Goal: Transaction & Acquisition: Purchase product/service

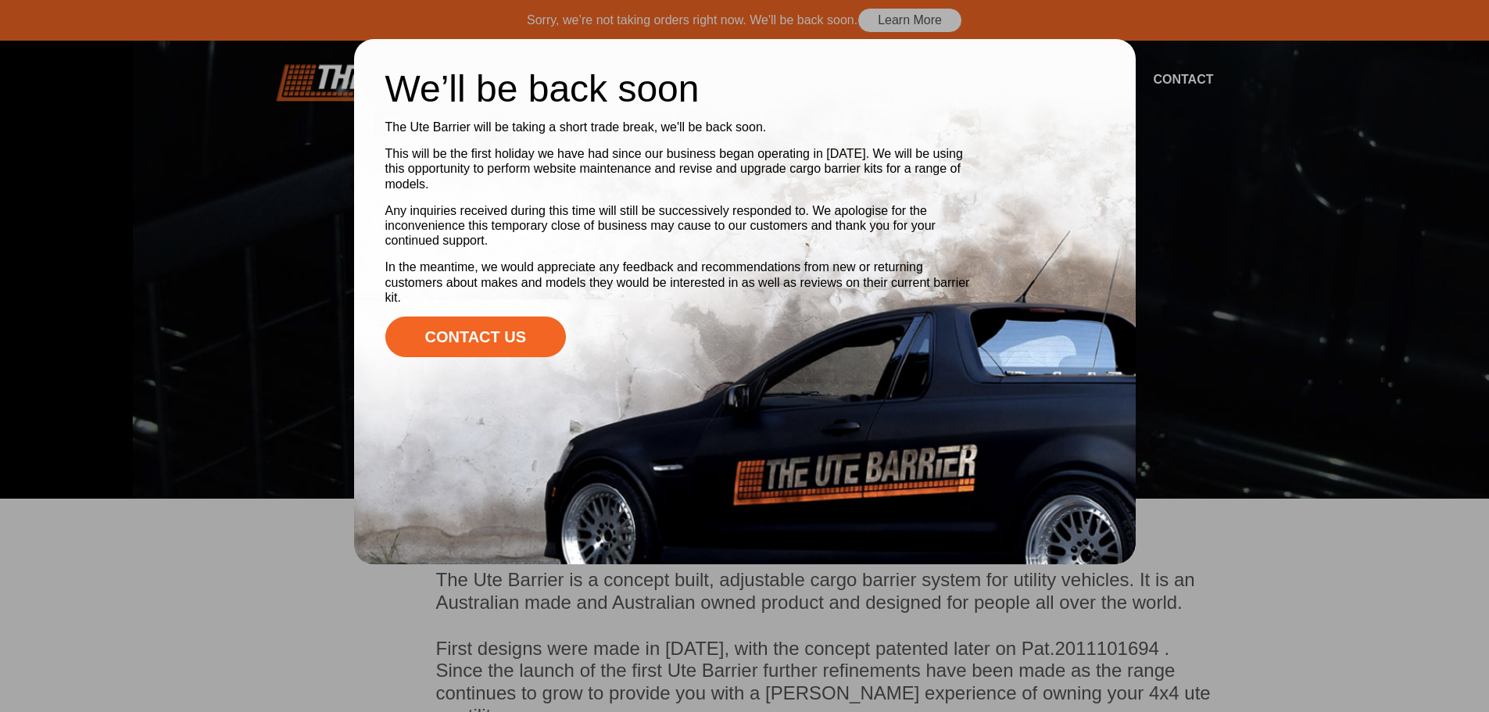
click at [1157, 281] on div at bounding box center [744, 356] width 1489 height 712
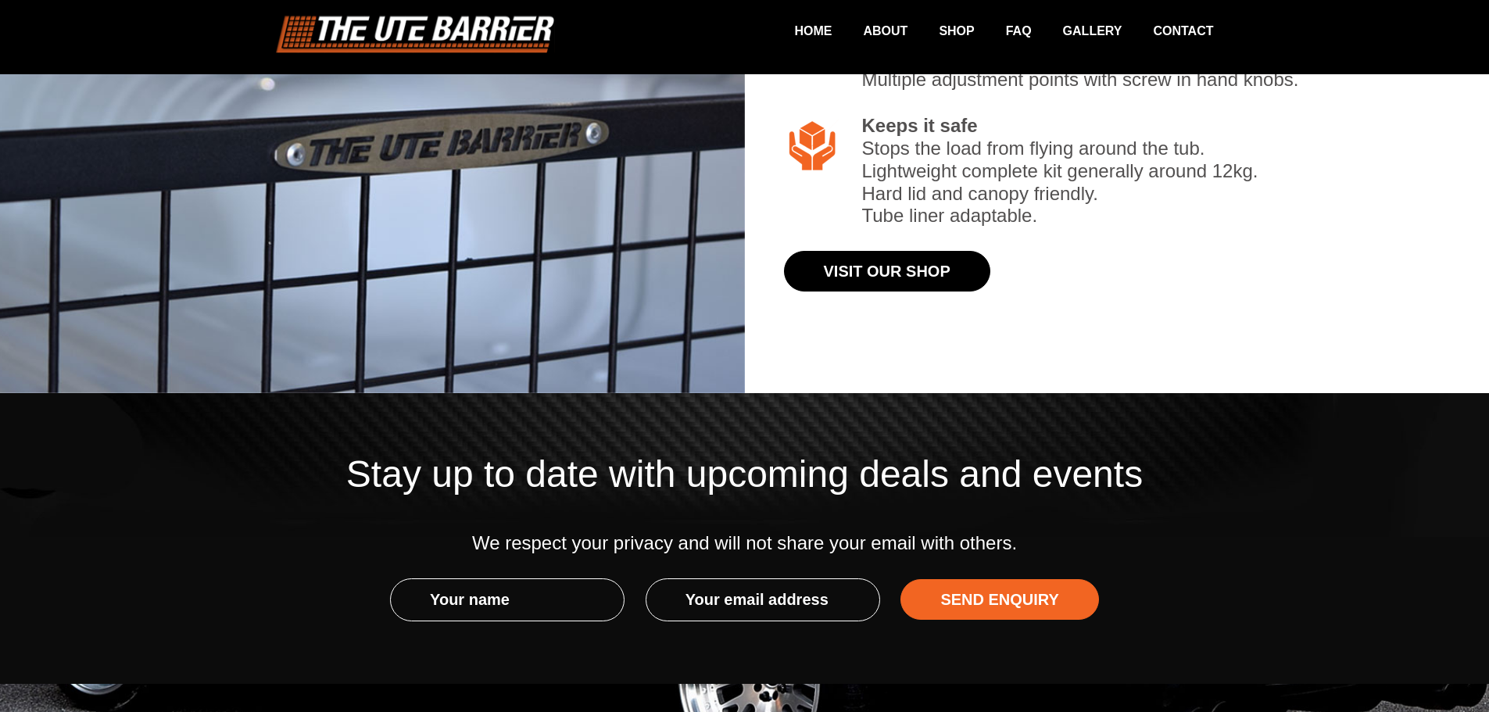
scroll to position [1923, 0]
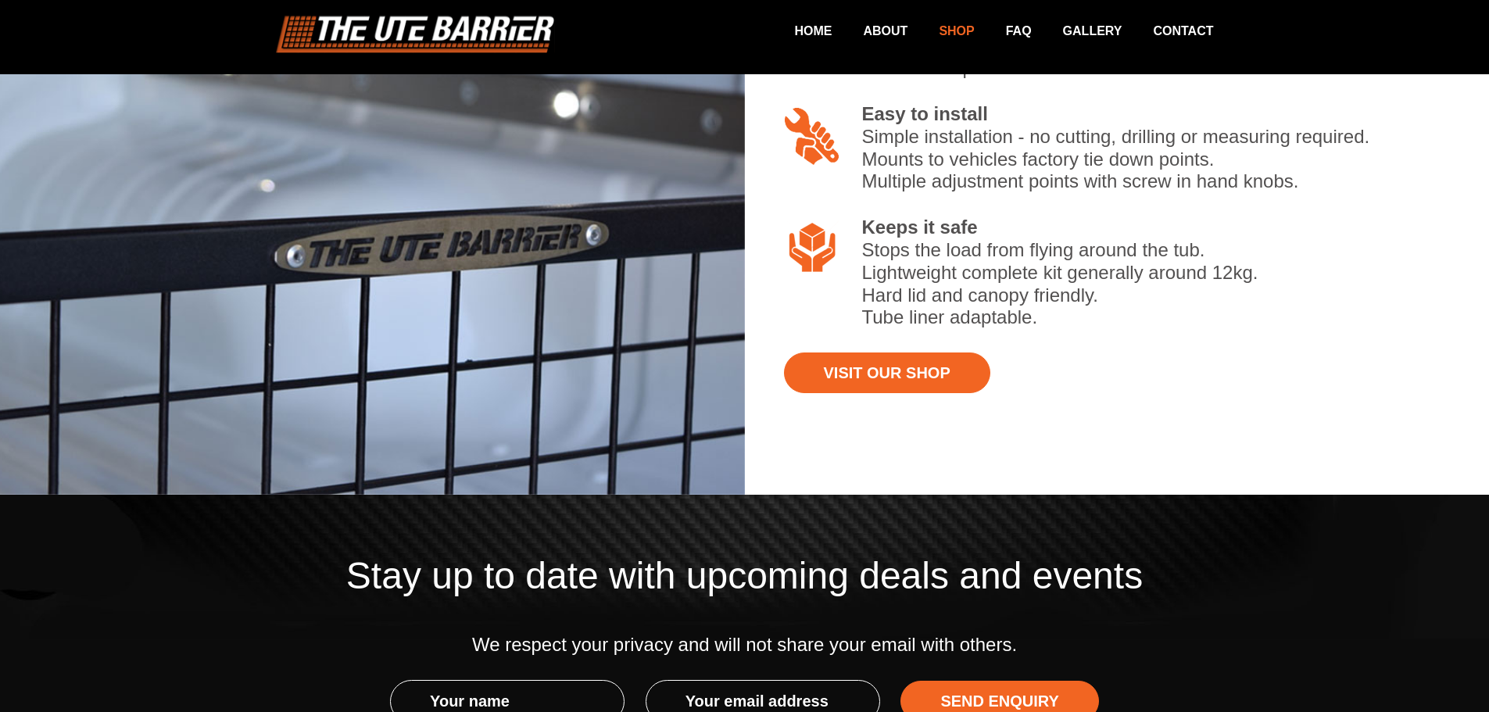
click at [948, 34] on link "Shop" at bounding box center [940, 31] width 66 height 30
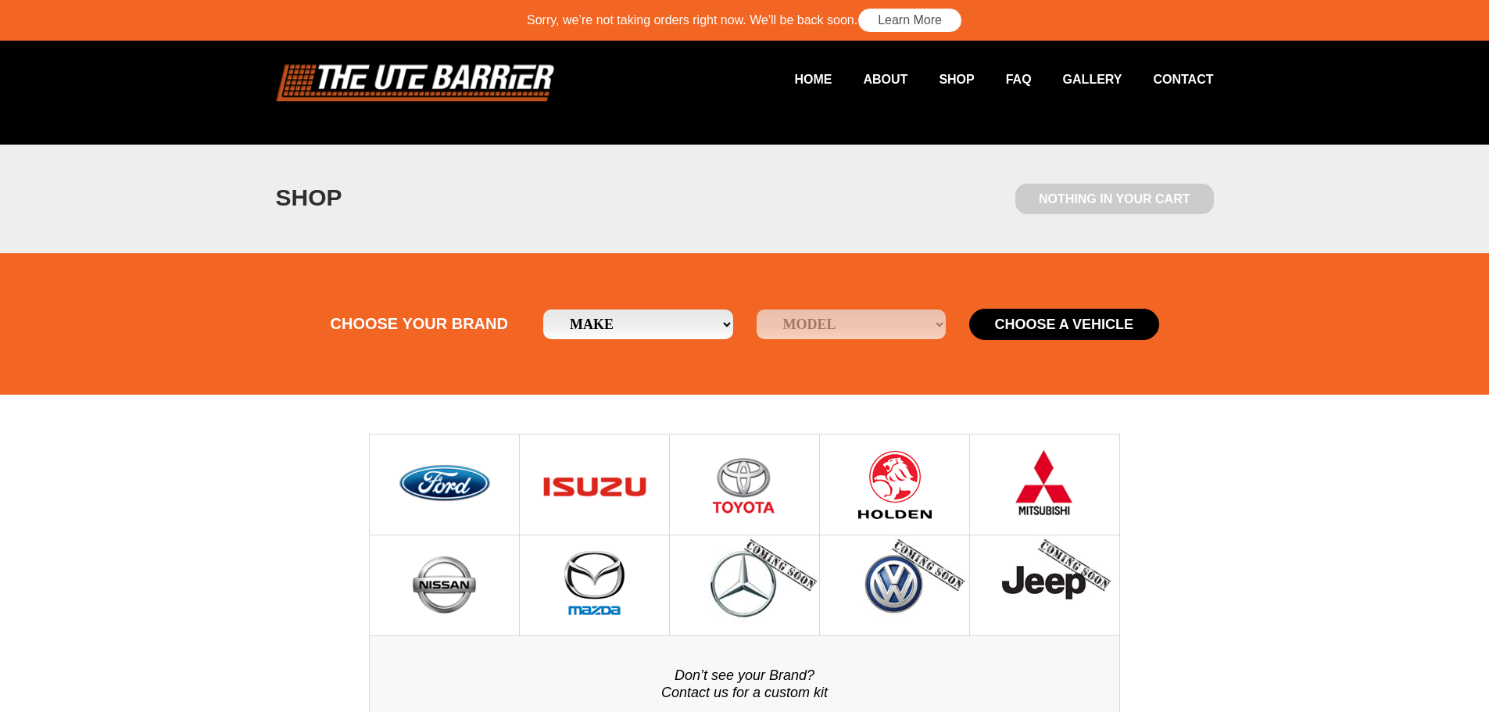
click at [692, 327] on select "Make Ford Holden Isuzu Mazda Mitsubishi Nissan Toyota" at bounding box center [638, 324] width 190 height 30
select select "19"
click at [543, 309] on select "Make Ford Holden Isuzu Mazda Mitsubishi Nissan Toyota" at bounding box center [638, 324] width 190 height 30
click at [806, 331] on select "Model Triton" at bounding box center [851, 324] width 190 height 30
select select "/mitsubishi/triton"
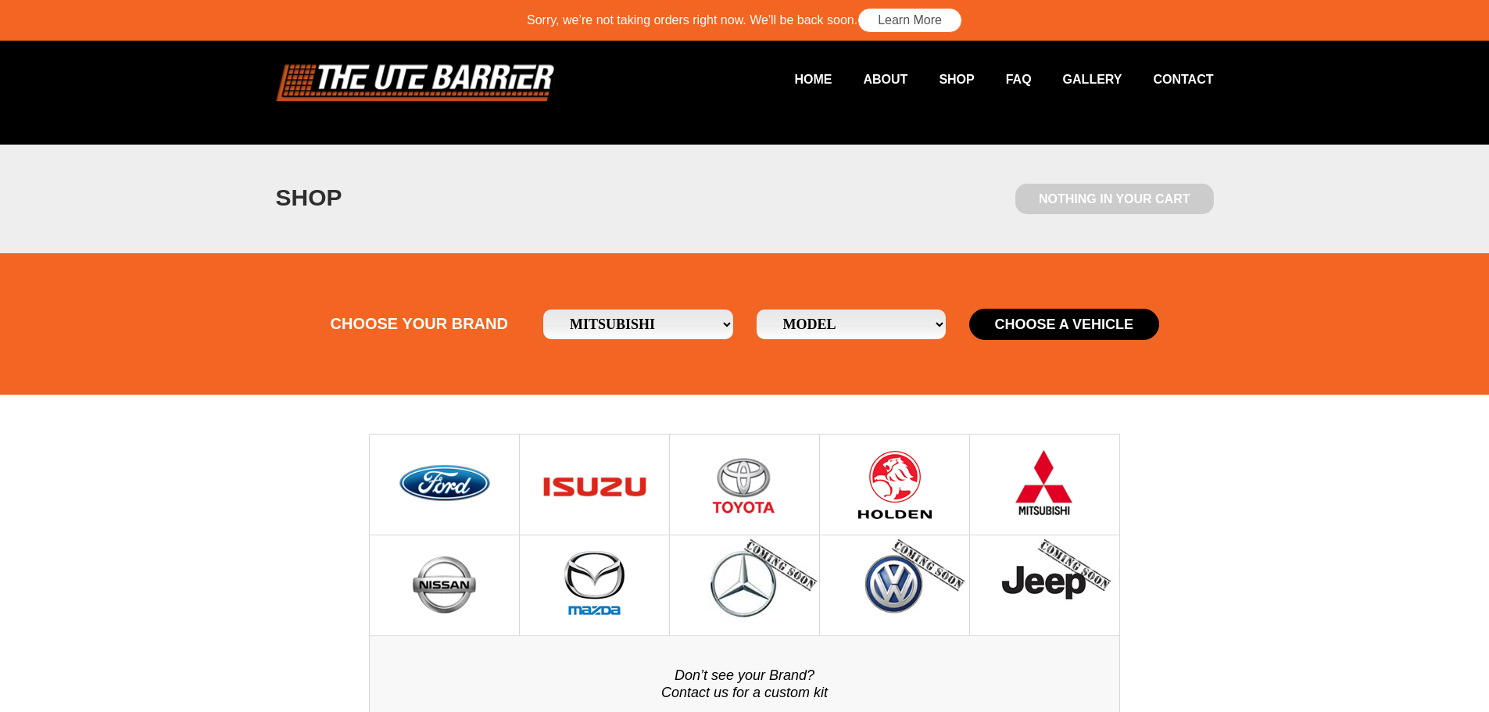
click at [756, 309] on select "Model Triton" at bounding box center [851, 324] width 190 height 30
click at [1010, 327] on button "Choose a Vehicle" at bounding box center [1064, 324] width 190 height 31
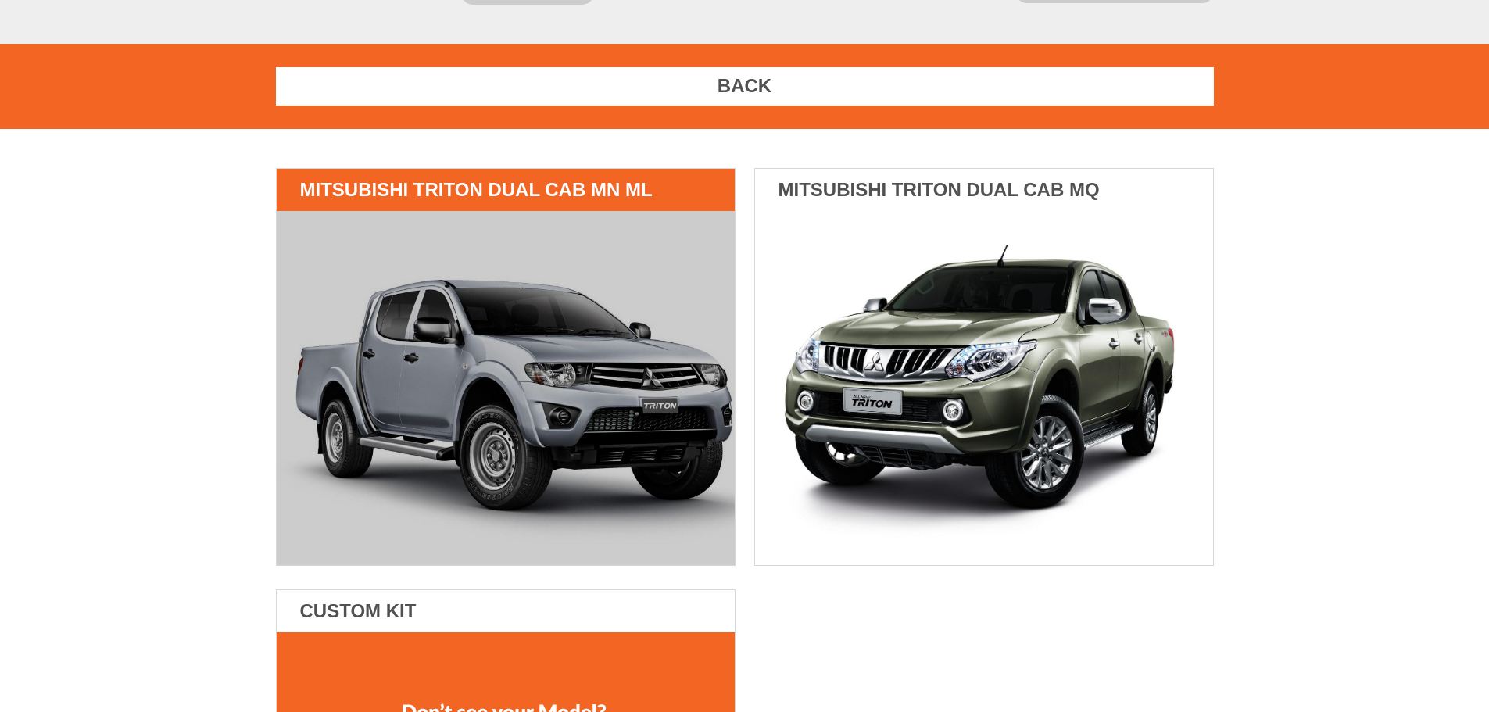
scroll to position [234, 0]
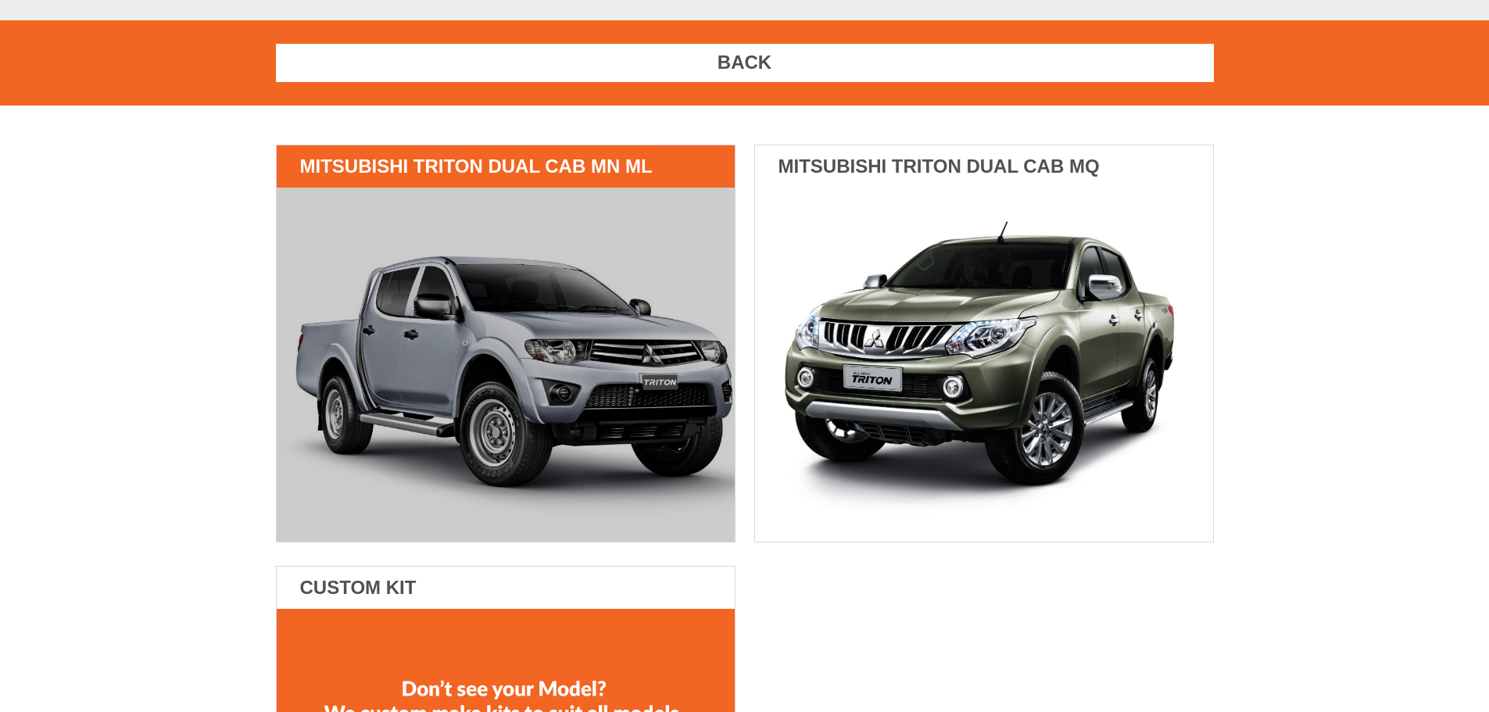
click at [583, 399] on img at bounding box center [506, 365] width 458 height 354
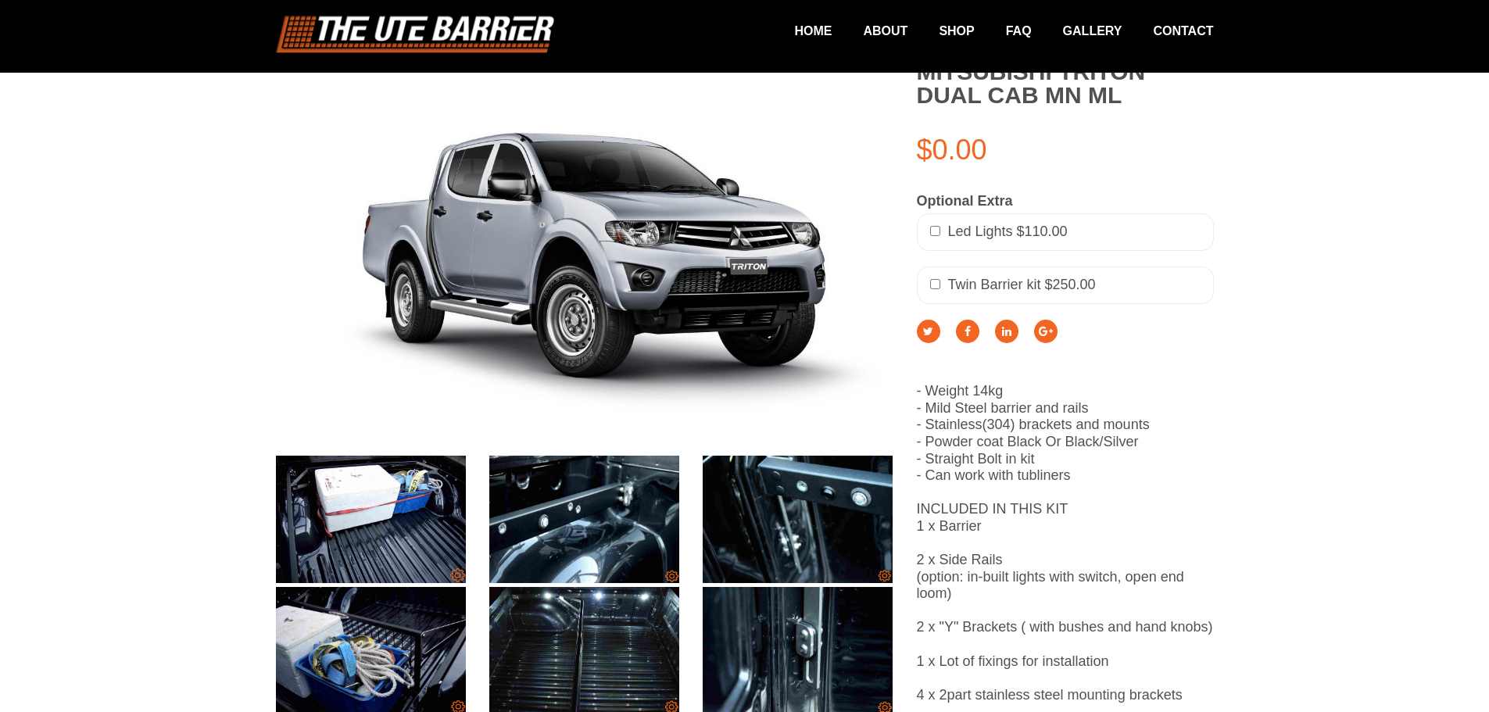
scroll to position [313, 0]
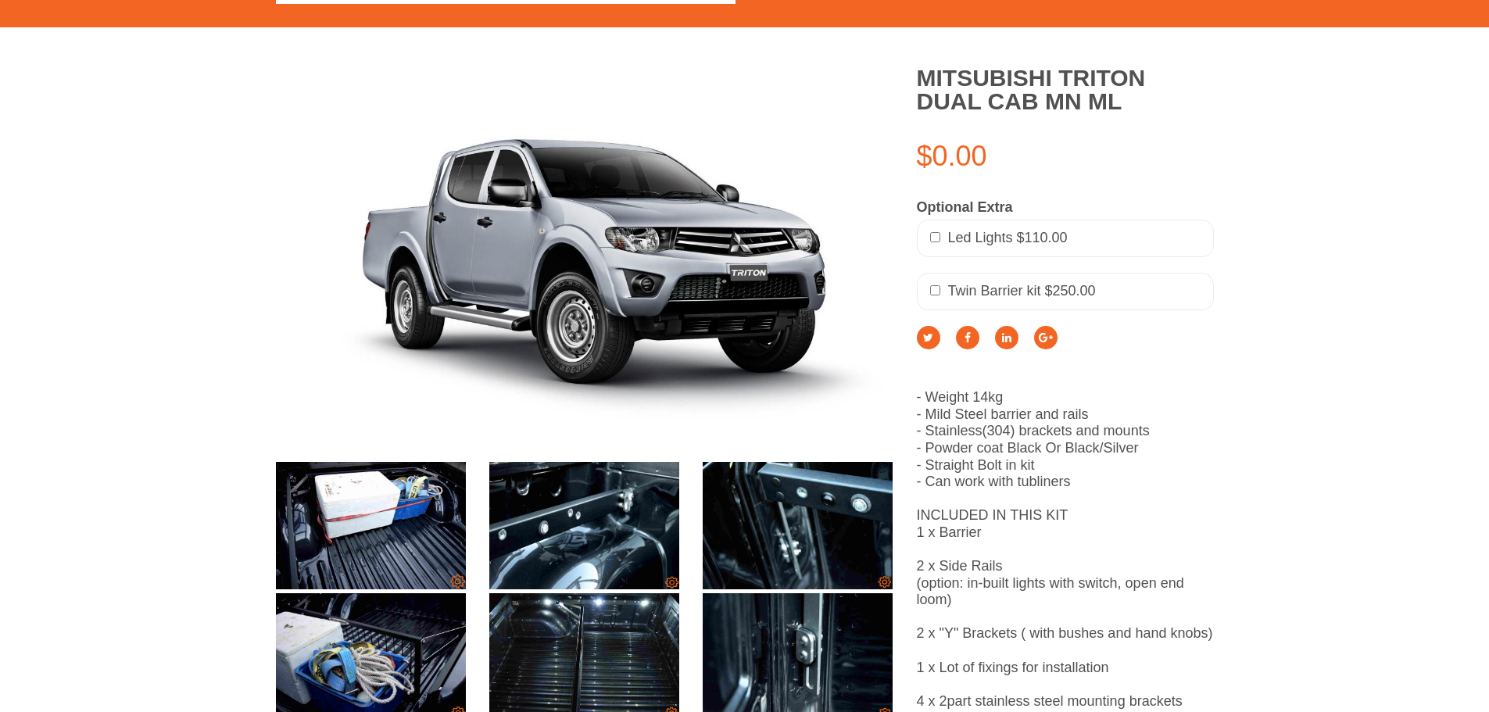
click at [938, 238] on input "checkbox" at bounding box center [935, 237] width 10 height 10
checkbox input "true"
click at [935, 288] on input "checkbox" at bounding box center [935, 290] width 10 height 10
checkbox input "true"
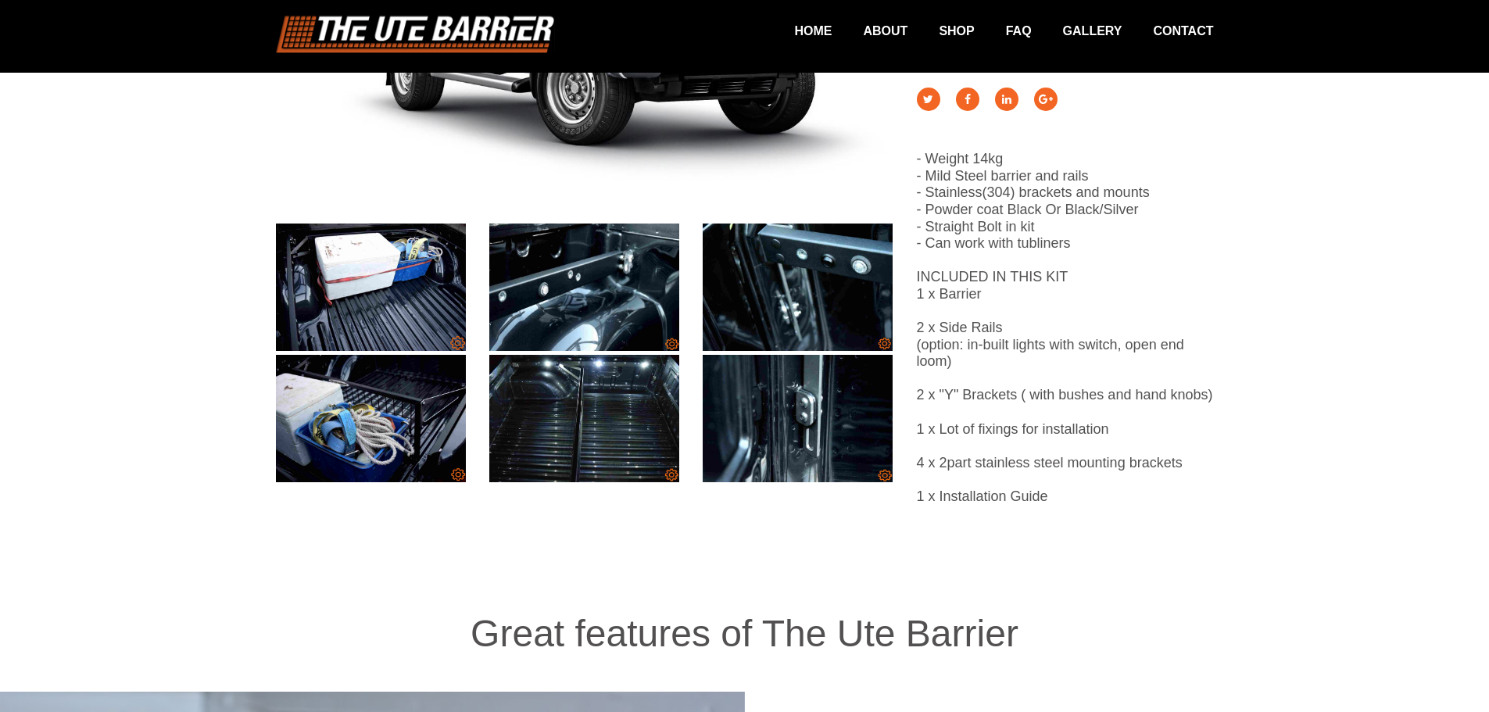
scroll to position [545, 0]
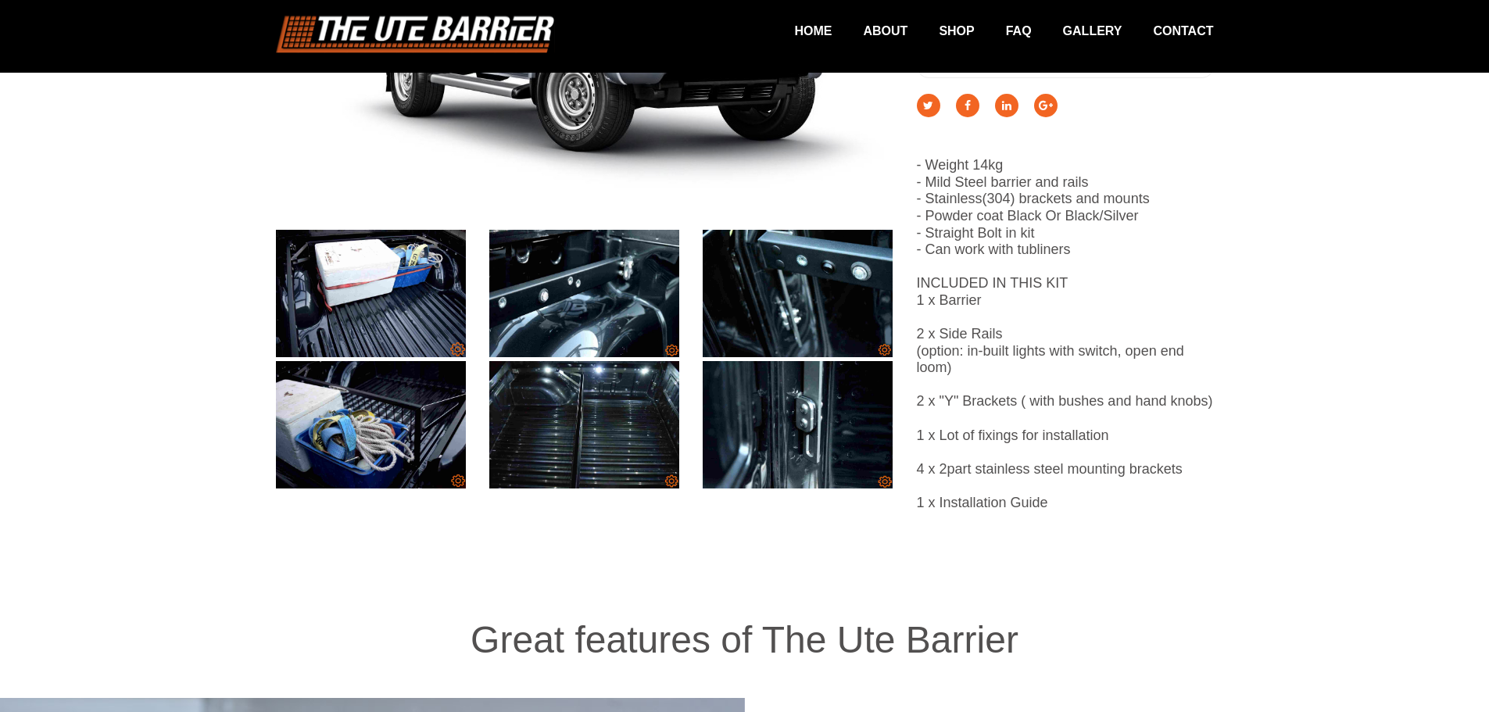
click at [792, 413] on img at bounding box center [797, 424] width 190 height 127
click at [618, 320] on img at bounding box center [584, 293] width 190 height 127
